Goal: Transaction & Acquisition: Download file/media

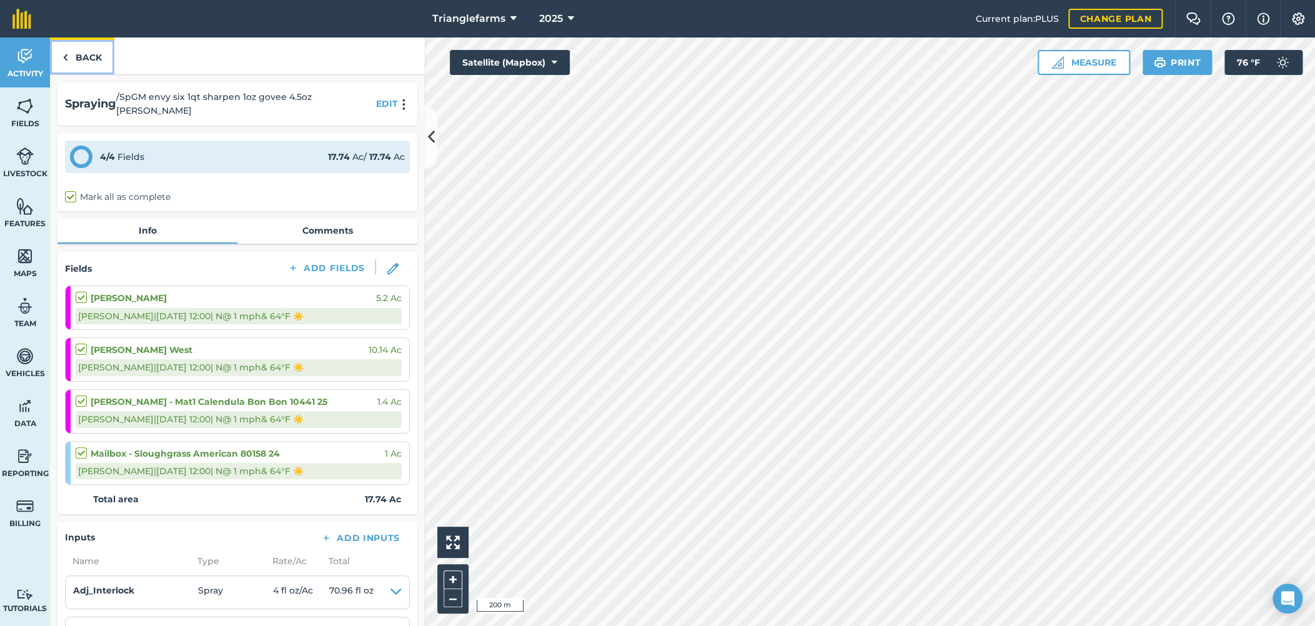
click at [89, 58] on link "Back" at bounding box center [82, 55] width 64 height 37
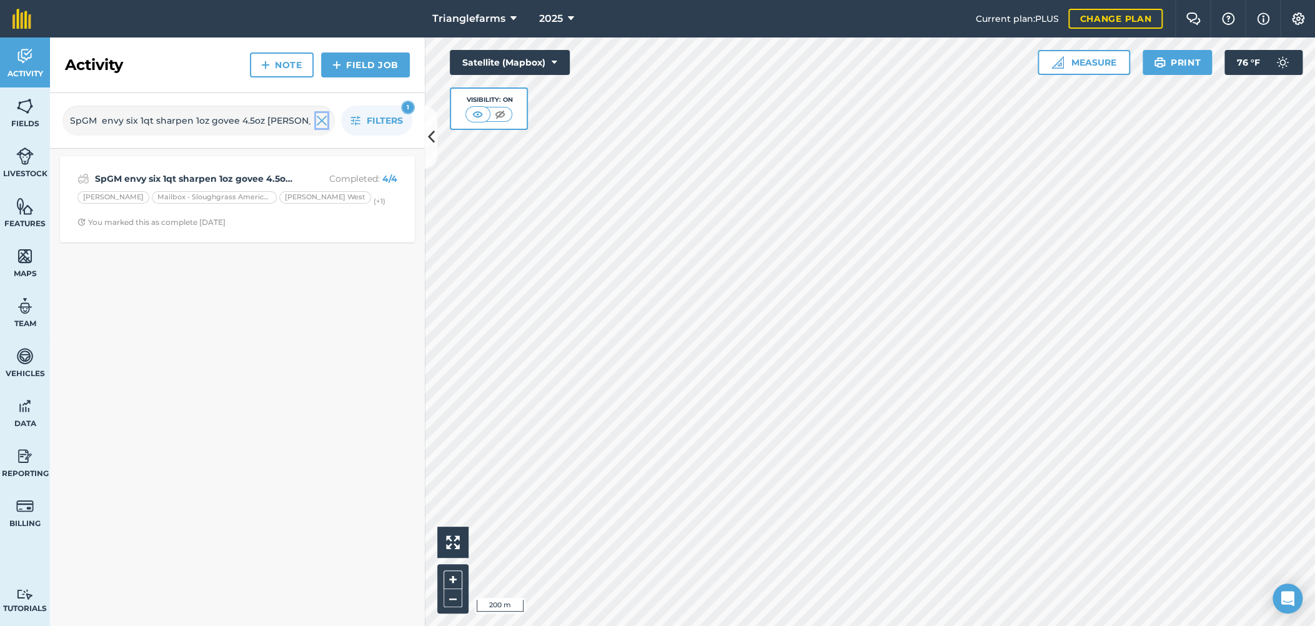
click at [324, 118] on img at bounding box center [321, 120] width 11 height 15
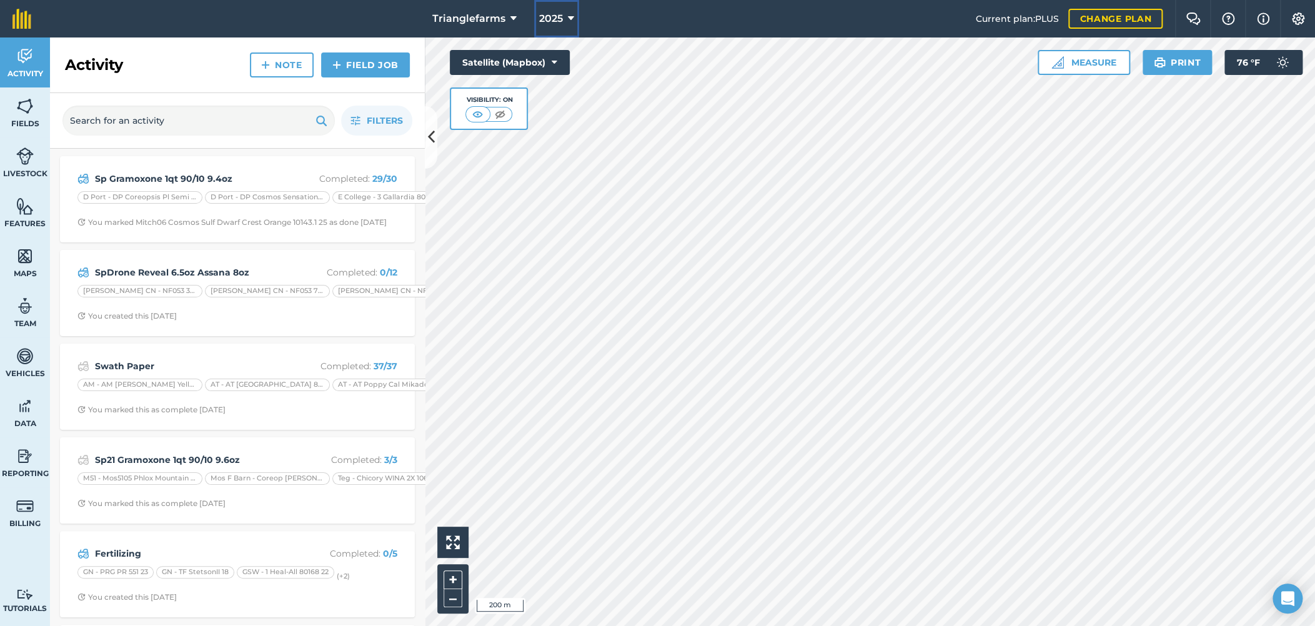
click at [556, 21] on span "2025" at bounding box center [551, 18] width 24 height 15
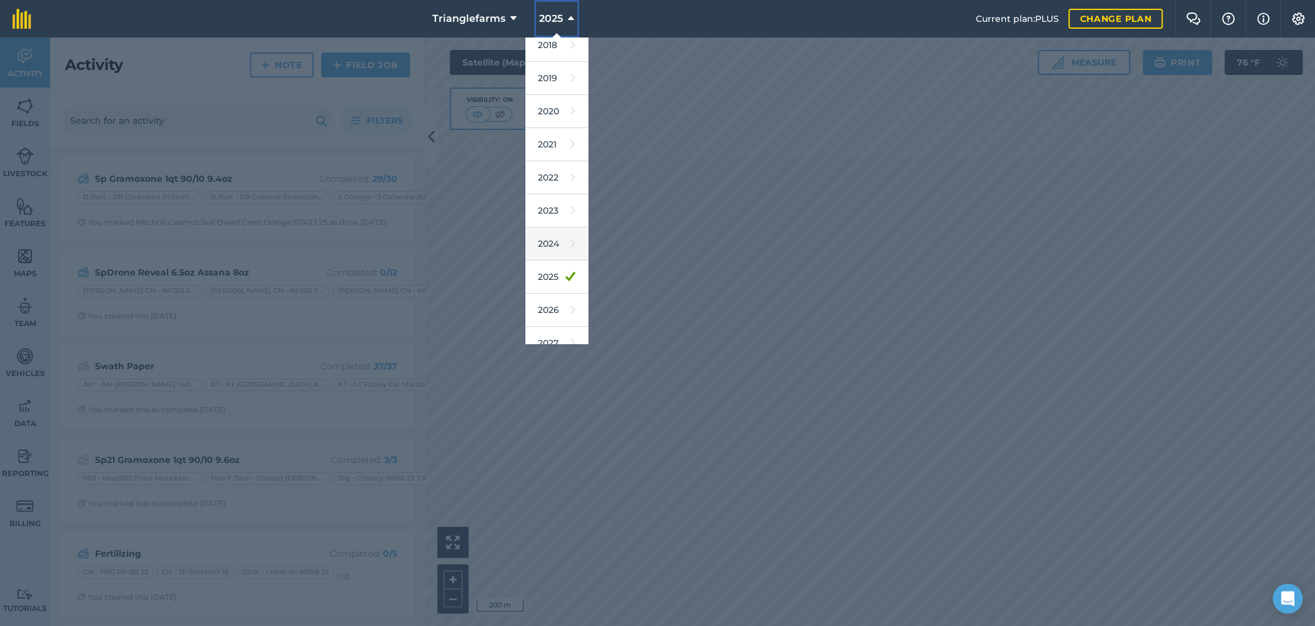
scroll to position [56, 0]
click at [553, 299] on link "2026" at bounding box center [556, 295] width 62 height 33
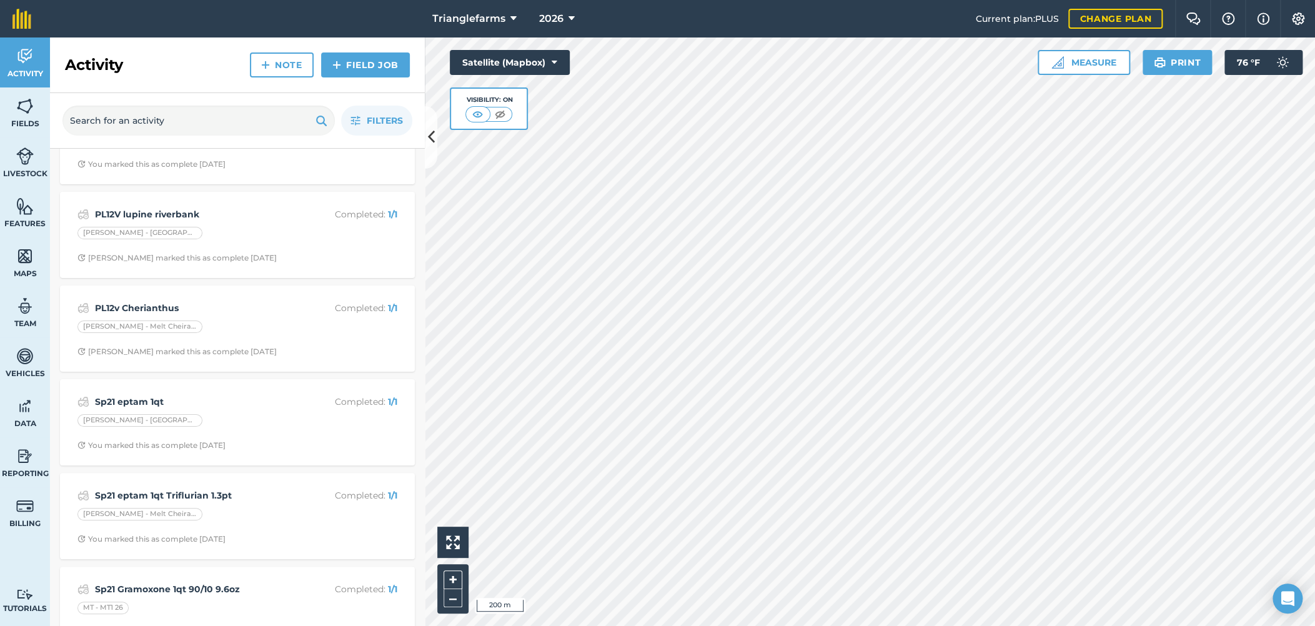
scroll to position [94, 0]
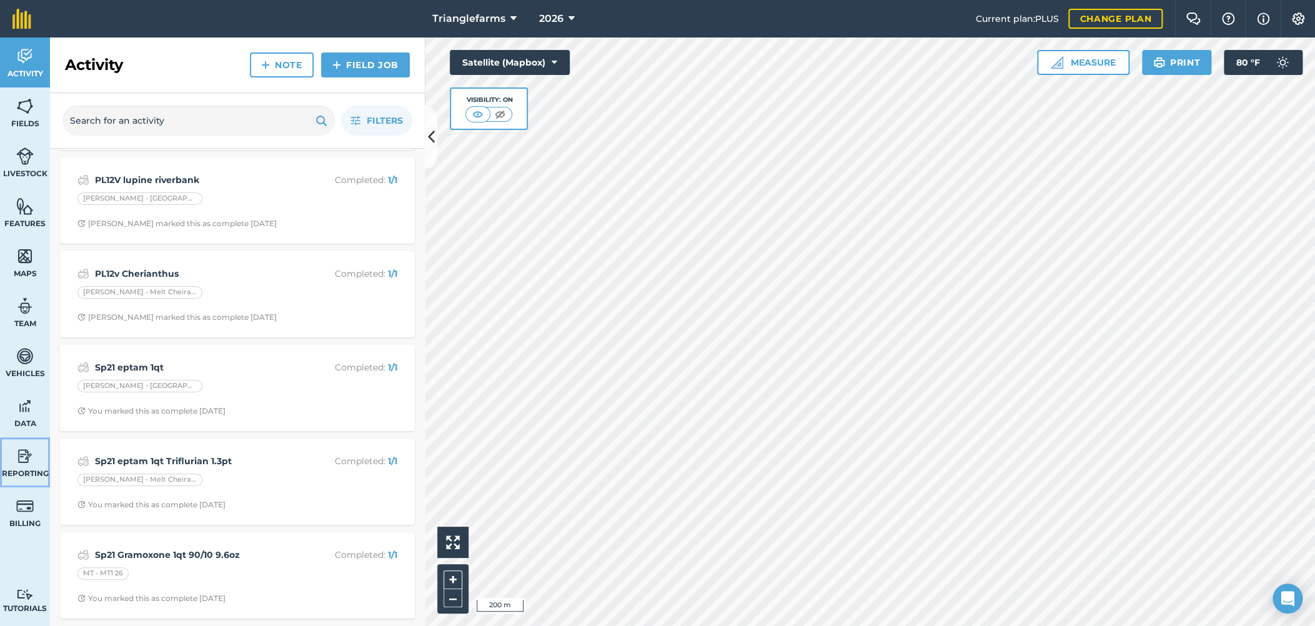
click at [21, 449] on img at bounding box center [24, 456] width 17 height 19
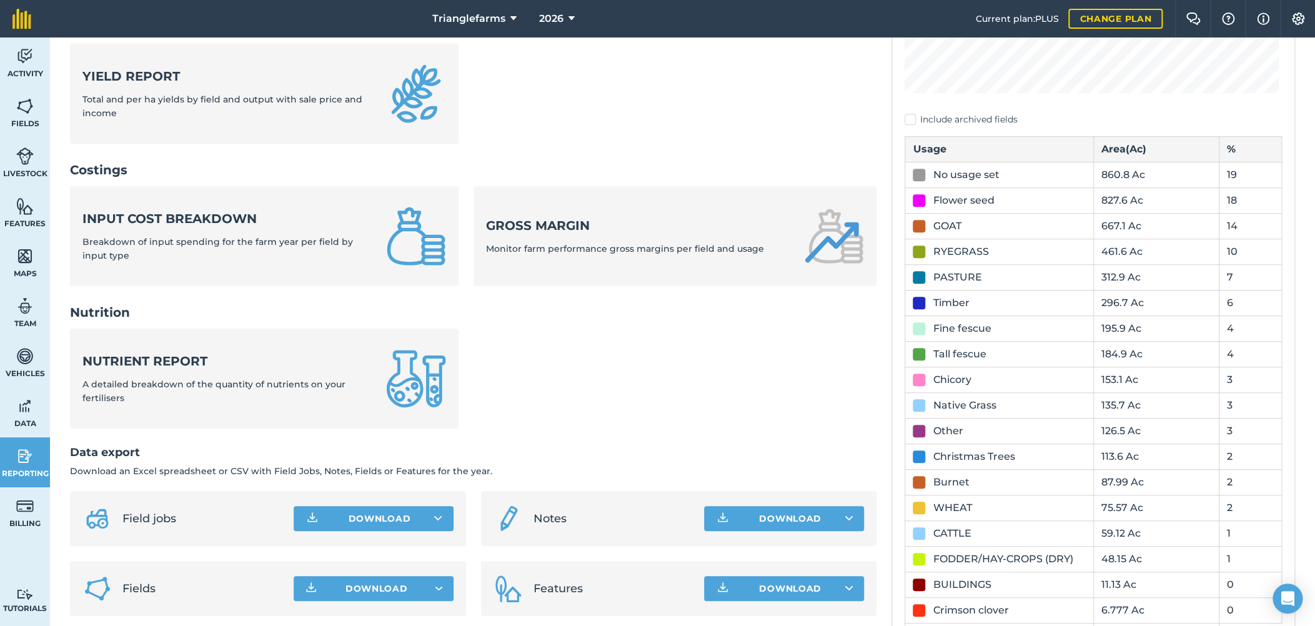
scroll to position [403, 0]
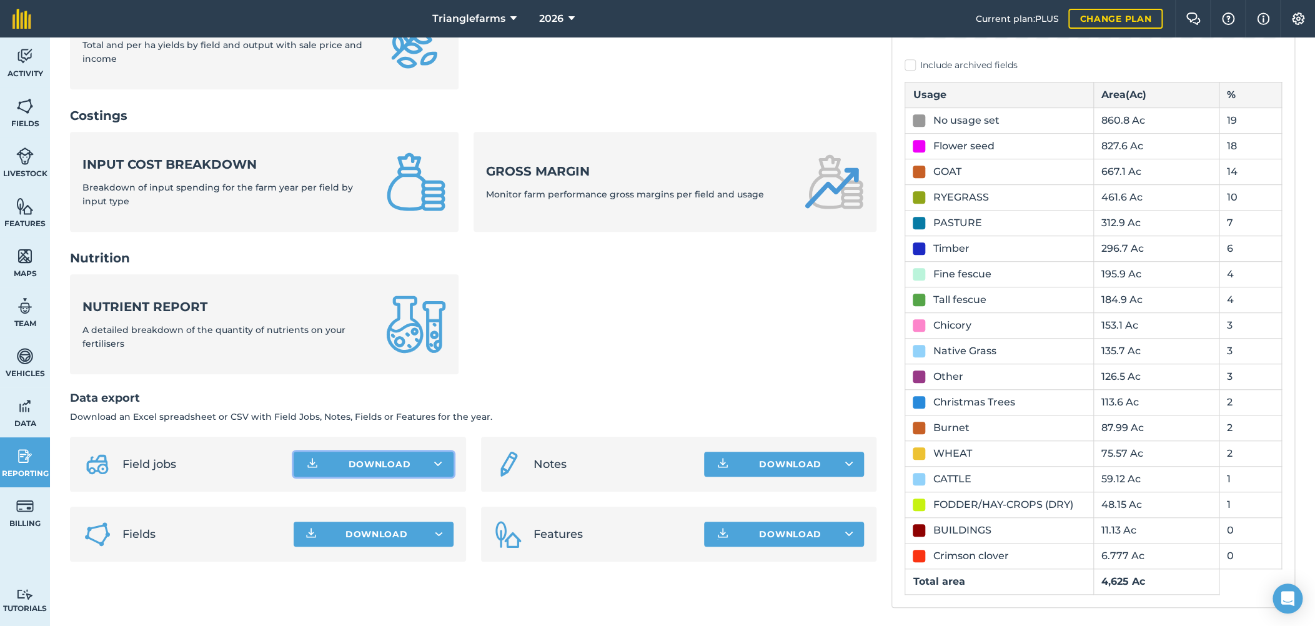
click at [434, 462] on icon at bounding box center [438, 464] width 8 height 12
click at [373, 492] on link "Field jobs CSV file" at bounding box center [373, 491] width 156 height 27
